Goal: Navigation & Orientation: Find specific page/section

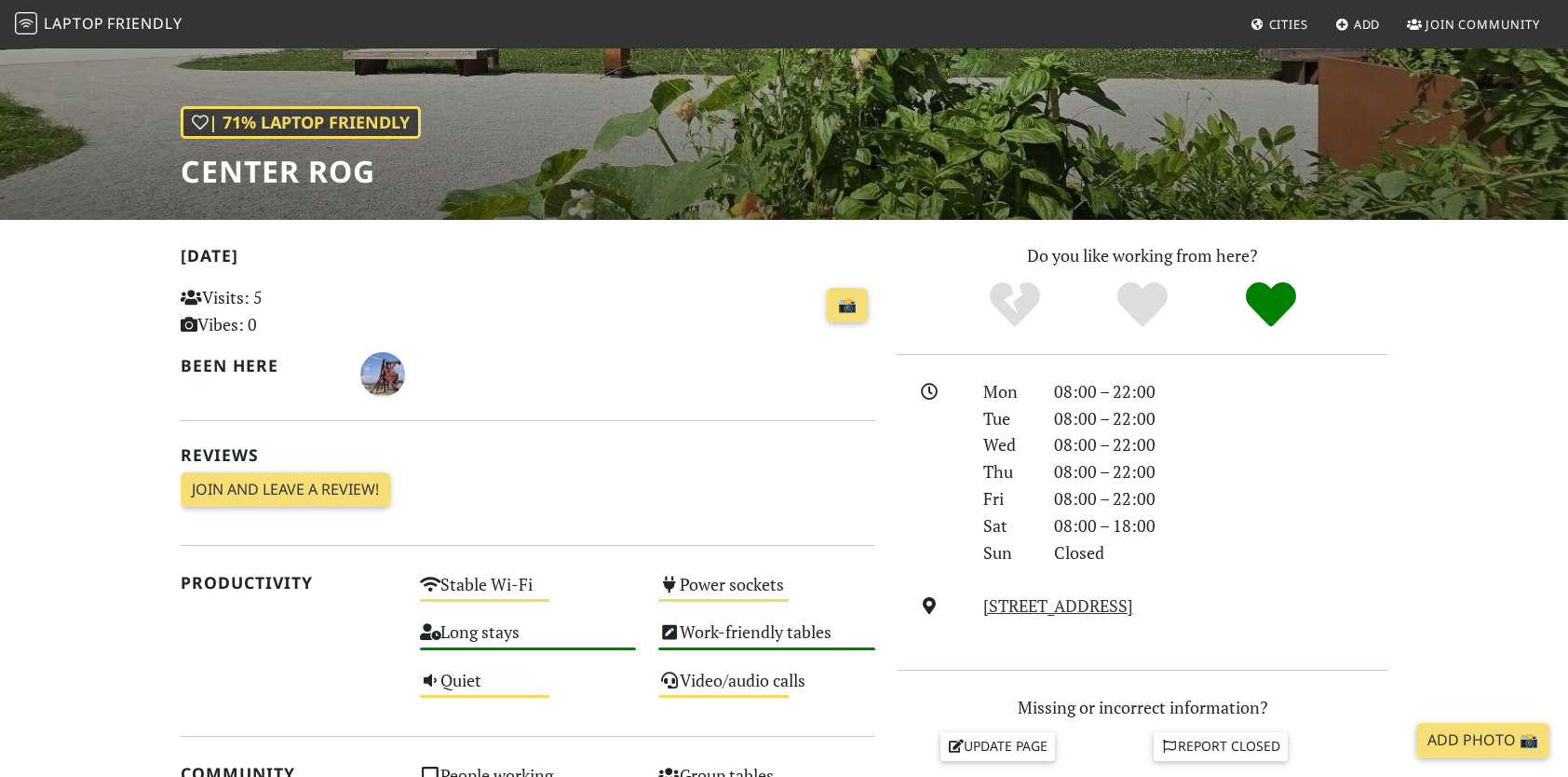
scroll to position [465, 0]
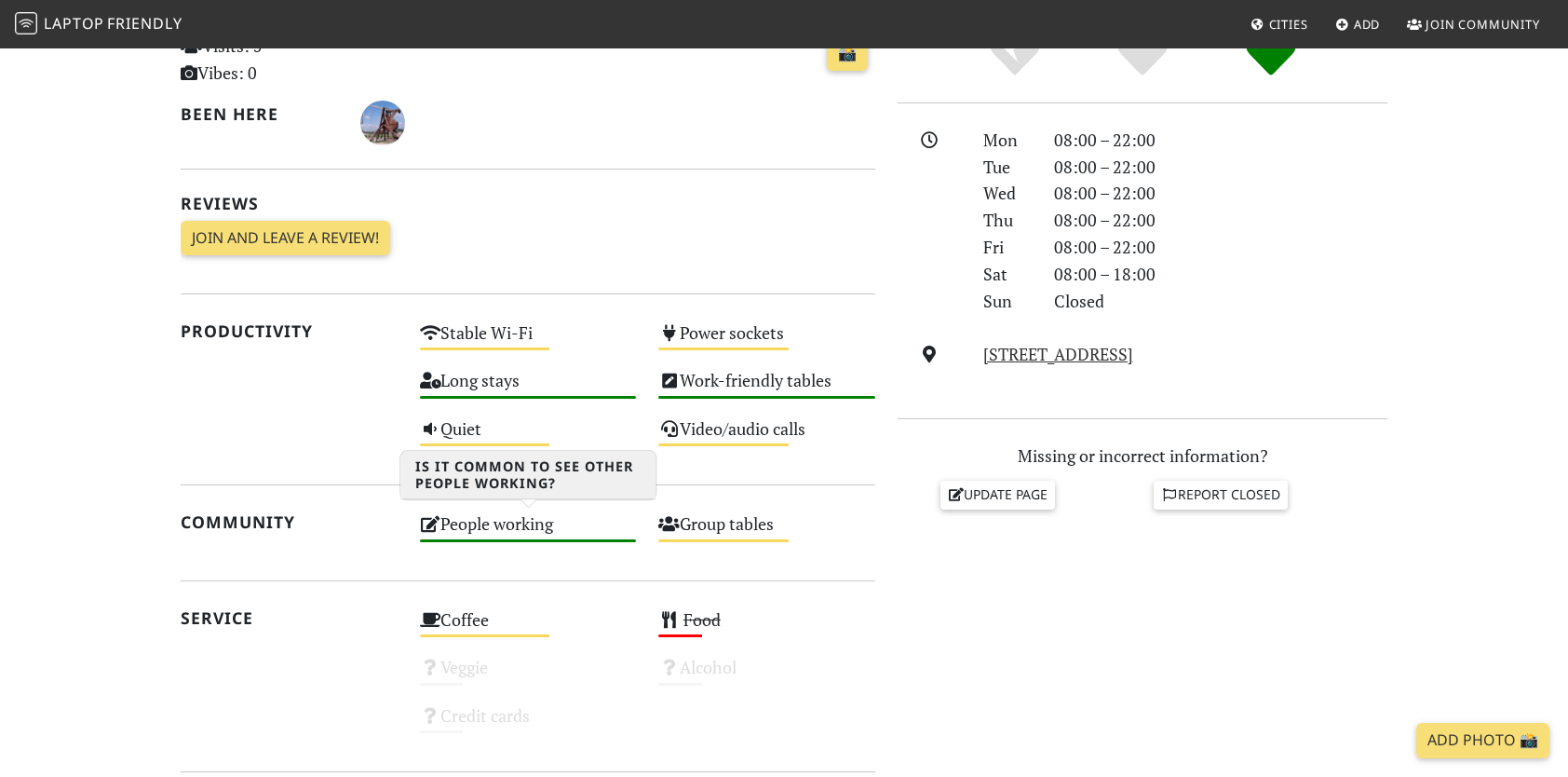
click at [544, 528] on div "People working High" at bounding box center [528, 532] width 239 height 47
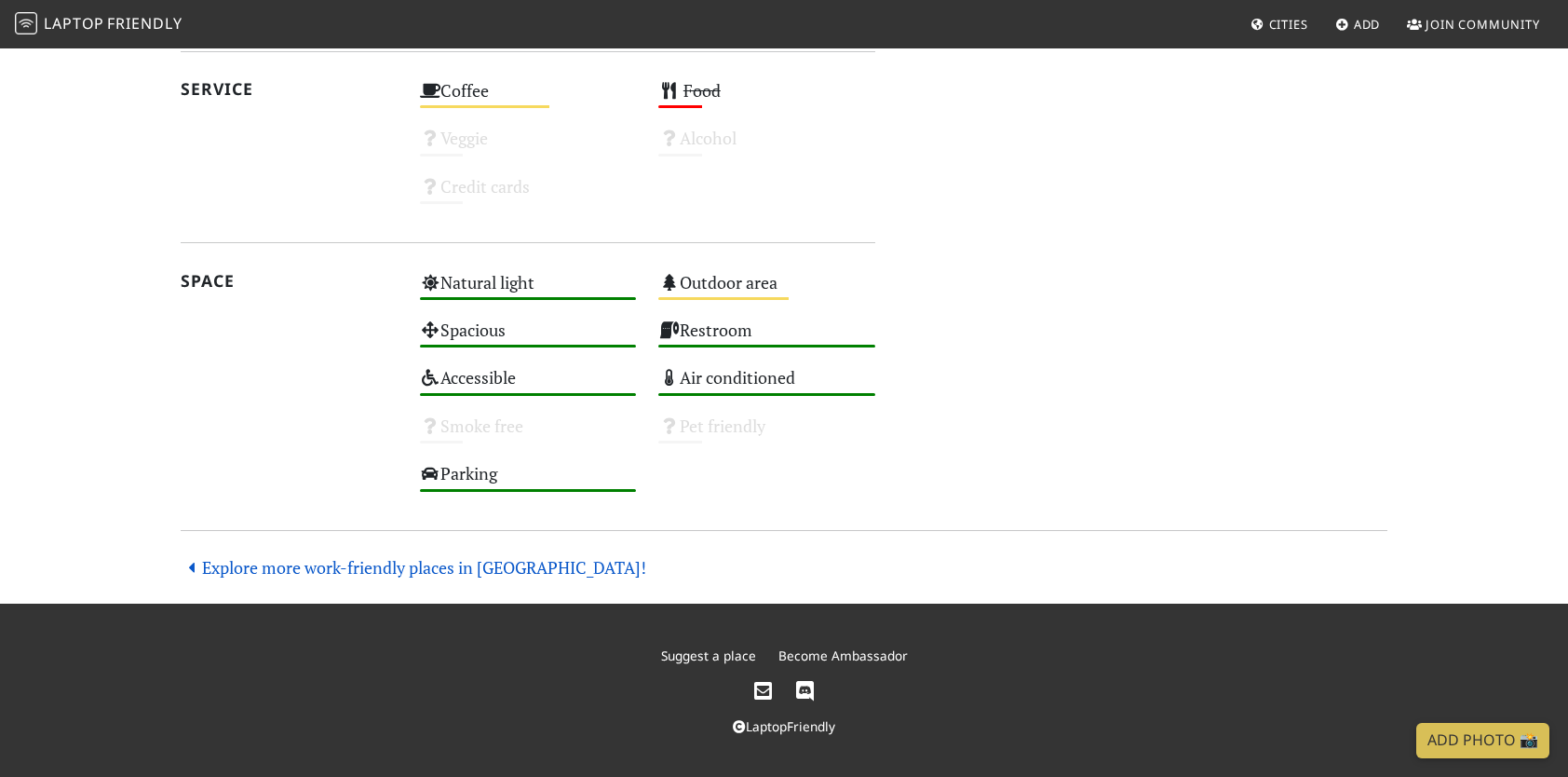
click at [344, 561] on link "Explore more work-friendly places in Ljubljana!" at bounding box center [413, 567] width 465 height 23
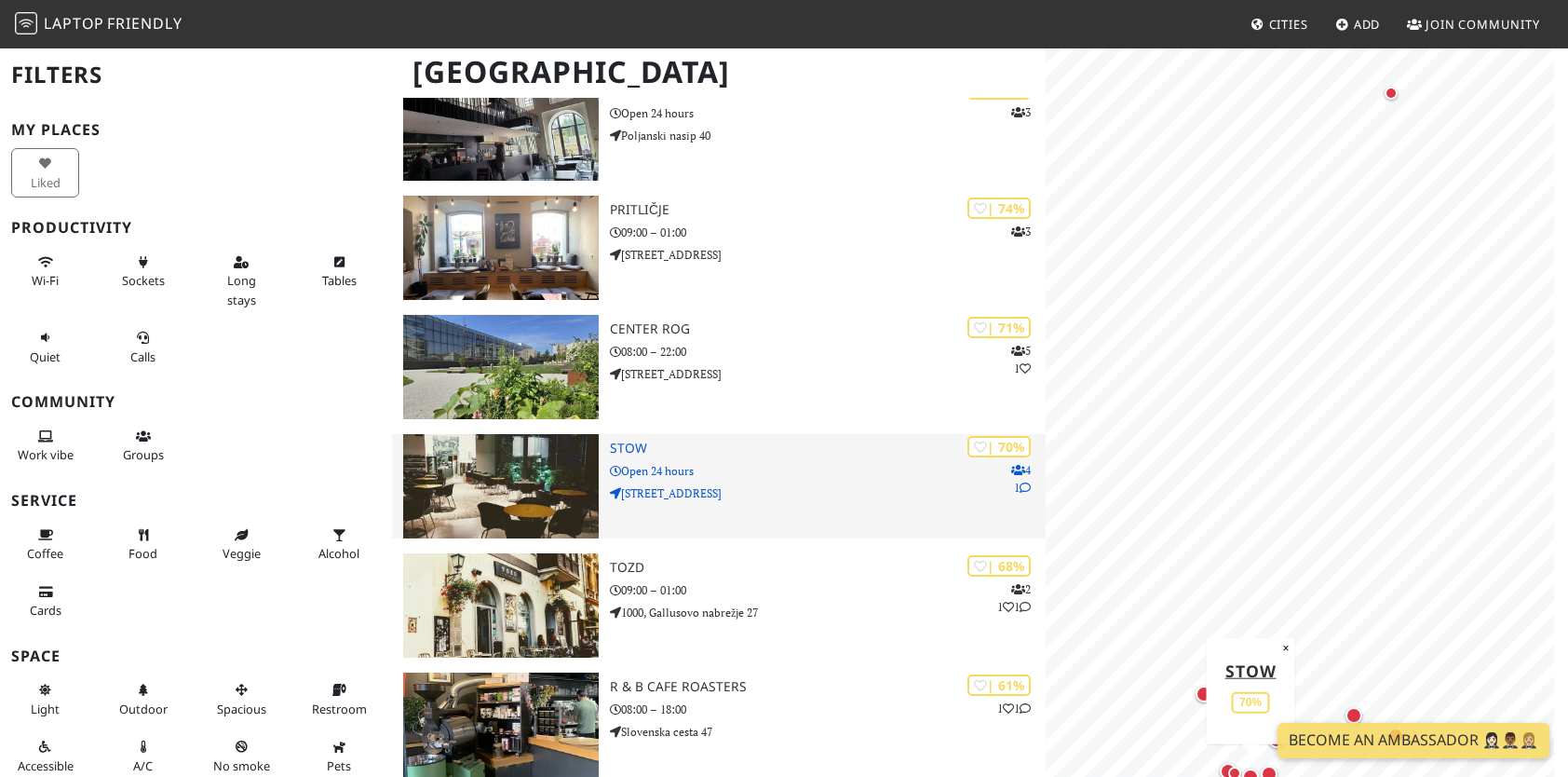
scroll to position [412, 0]
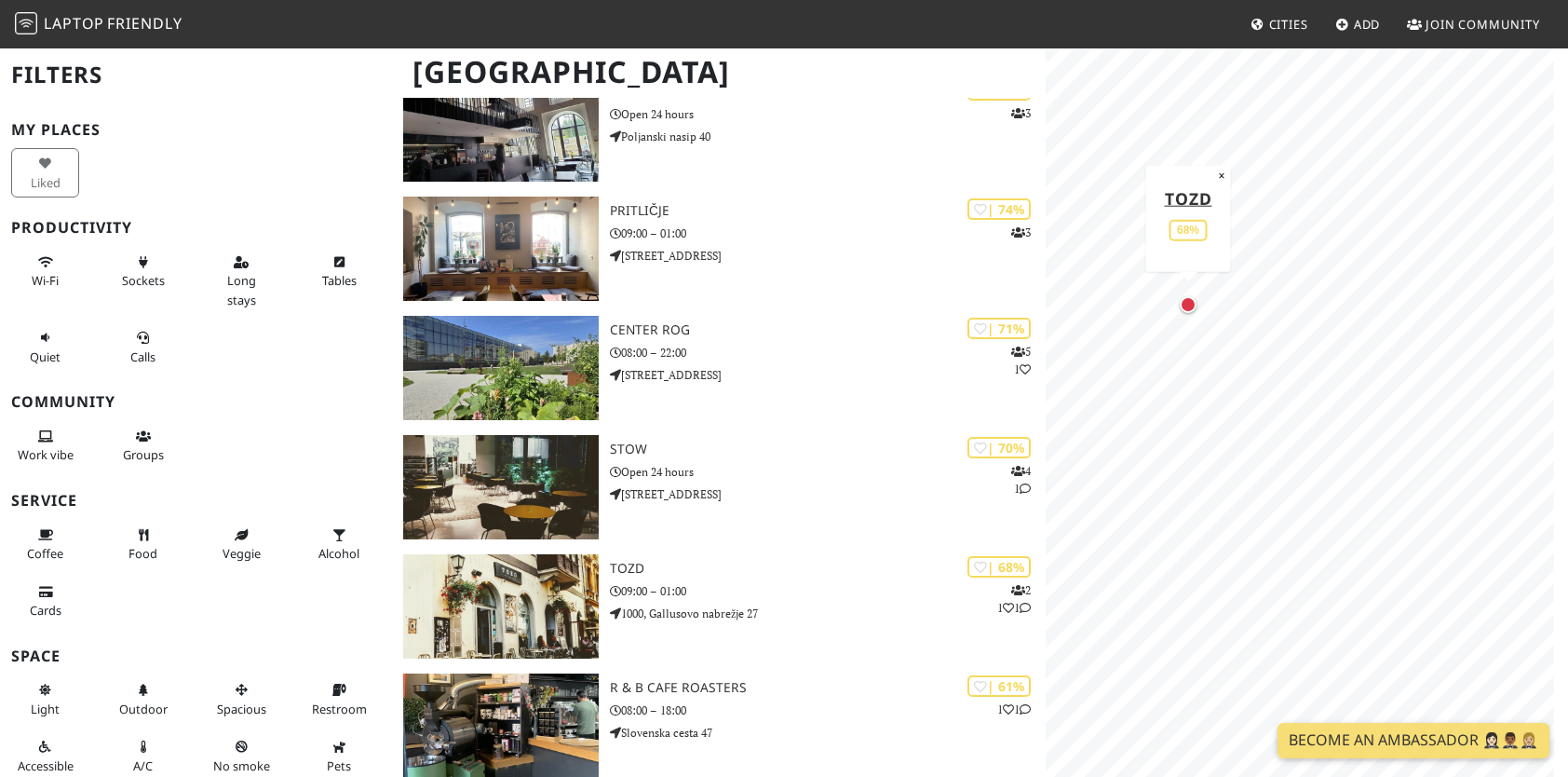
click at [1191, 309] on div "Map marker" at bounding box center [1188, 304] width 17 height 17
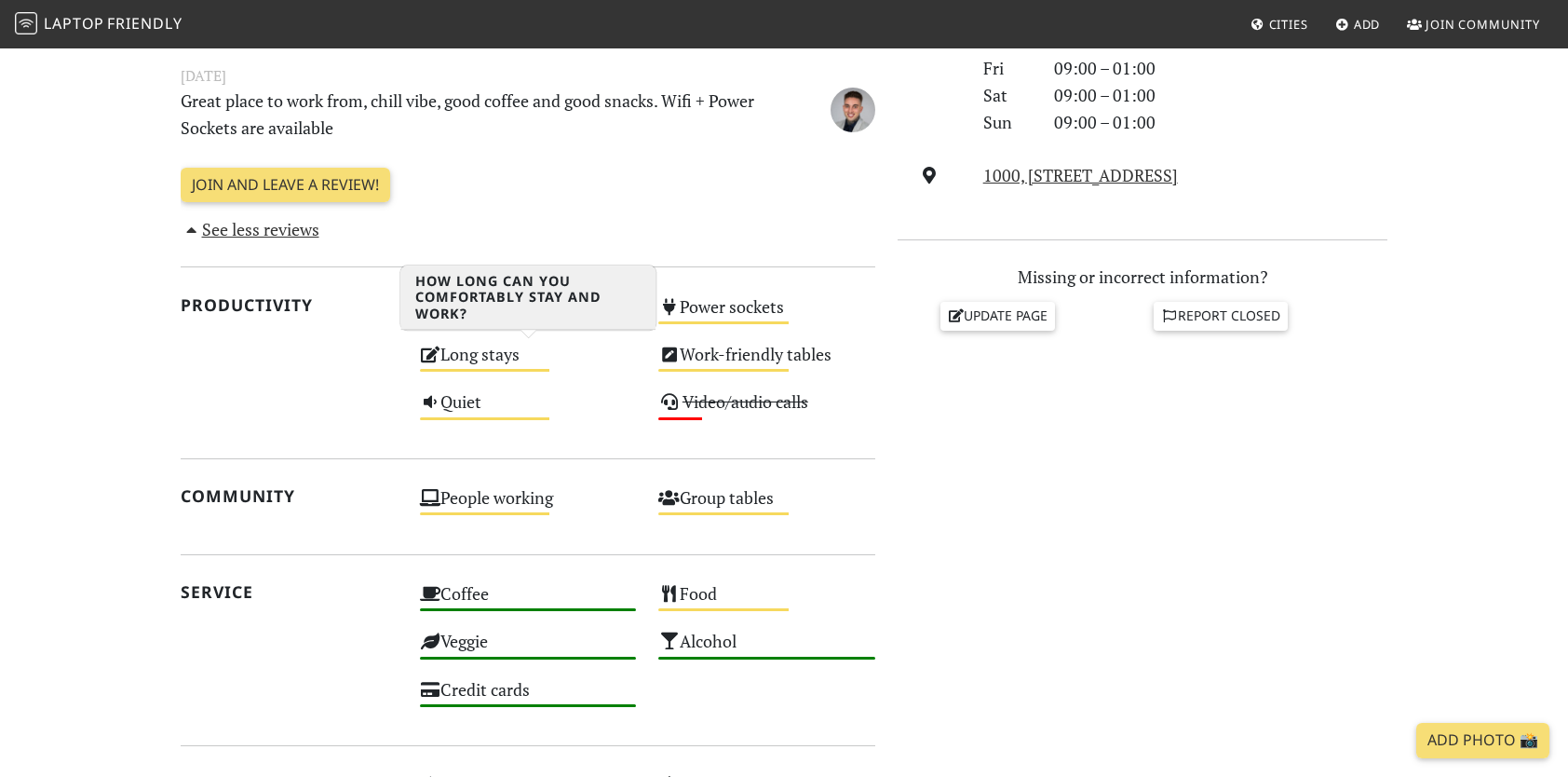
scroll to position [496, 0]
